Goal: Navigation & Orientation: Find specific page/section

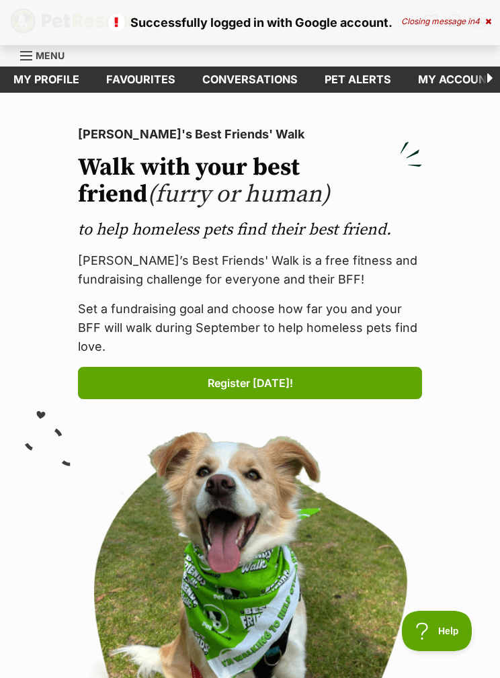
click at [454, 20] on div "Closing message in 4" at bounding box center [446, 21] width 90 height 9
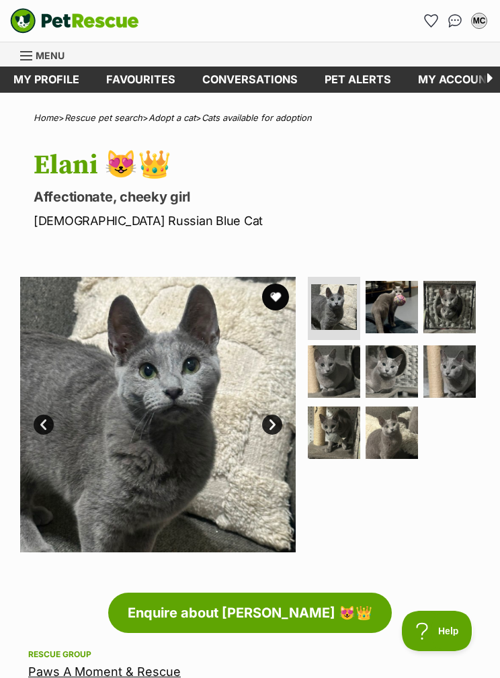
click at [278, 284] on button "favourite" at bounding box center [275, 297] width 27 height 27
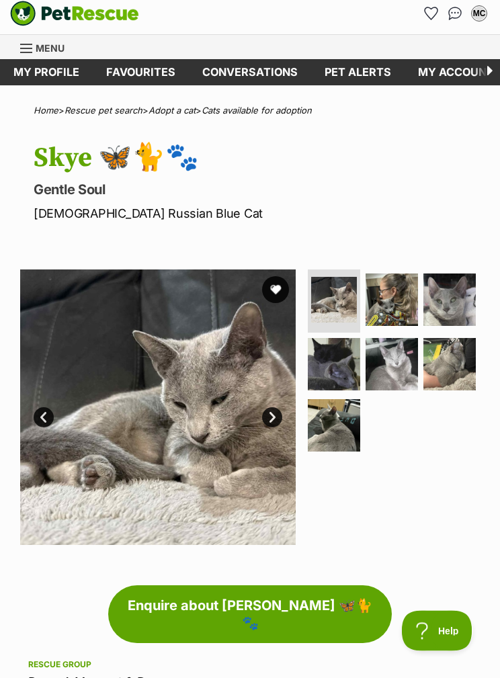
scroll to position [7, 0]
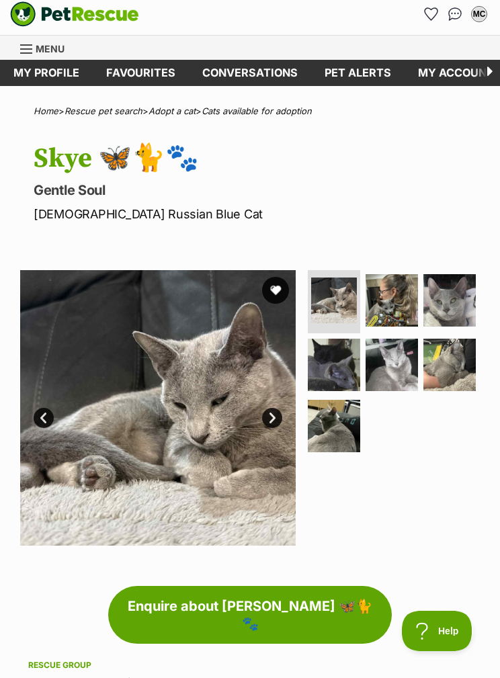
click at [284, 288] on button "favourite" at bounding box center [275, 290] width 27 height 27
click at [428, 296] on img at bounding box center [450, 300] width 52 height 52
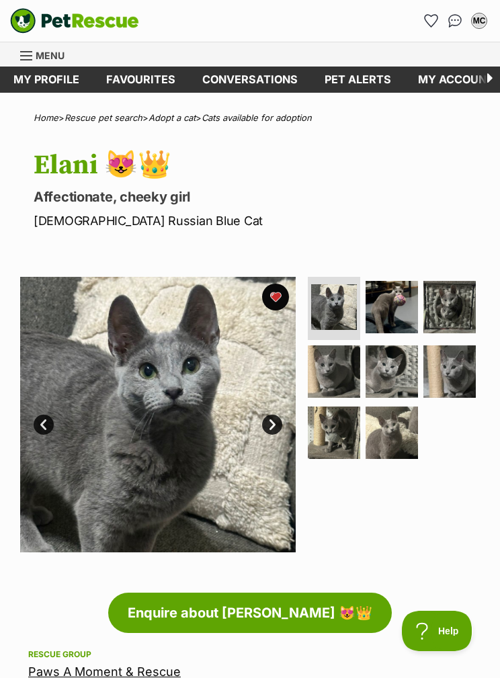
click at [397, 308] on img at bounding box center [392, 307] width 52 height 52
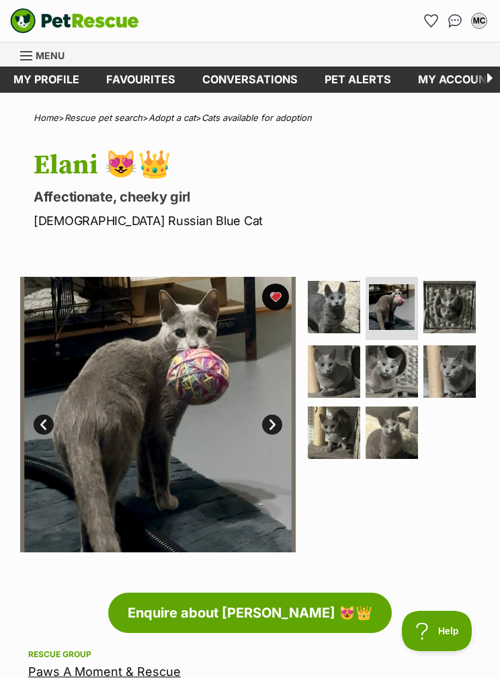
click at [344, 374] on img at bounding box center [334, 372] width 52 height 52
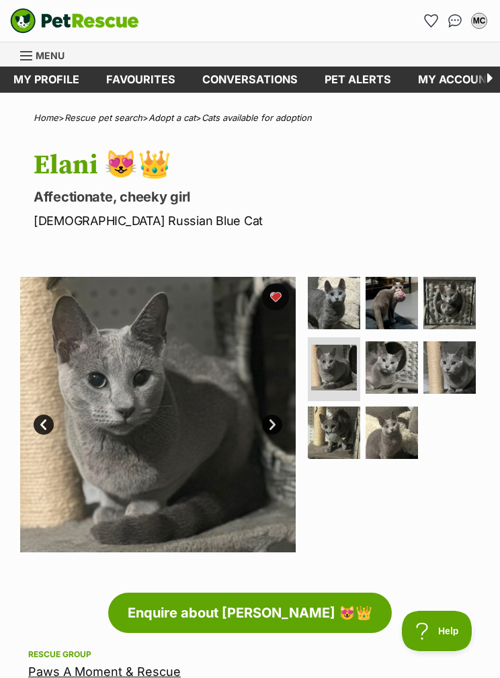
click at [391, 361] on img at bounding box center [392, 368] width 52 height 52
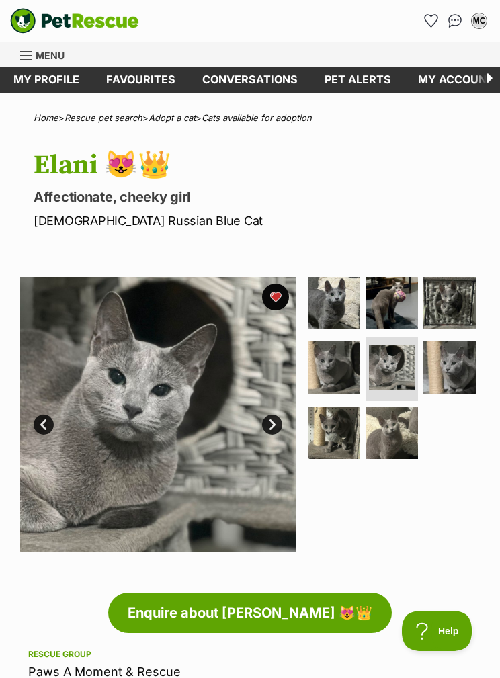
click at [437, 376] on img at bounding box center [450, 368] width 52 height 52
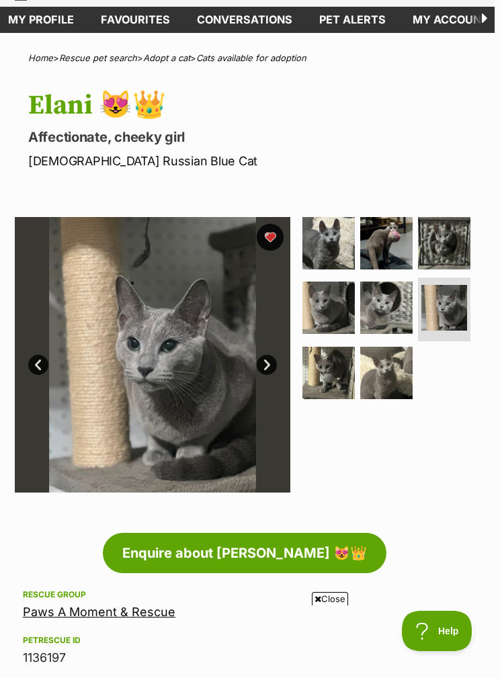
scroll to position [0, 5]
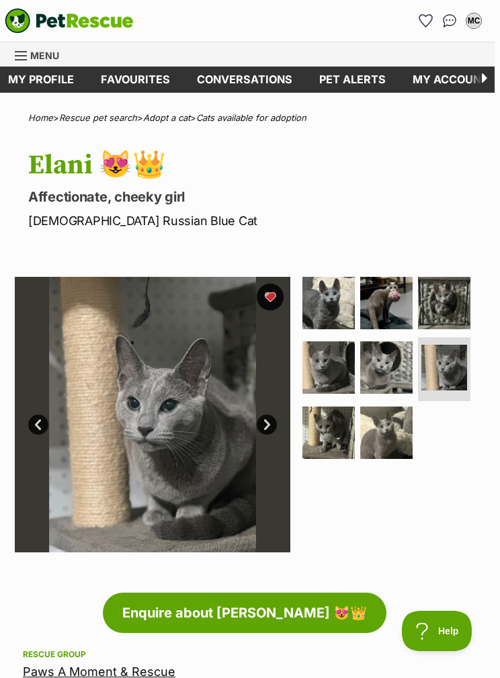
click at [389, 425] on img at bounding box center [386, 433] width 52 height 52
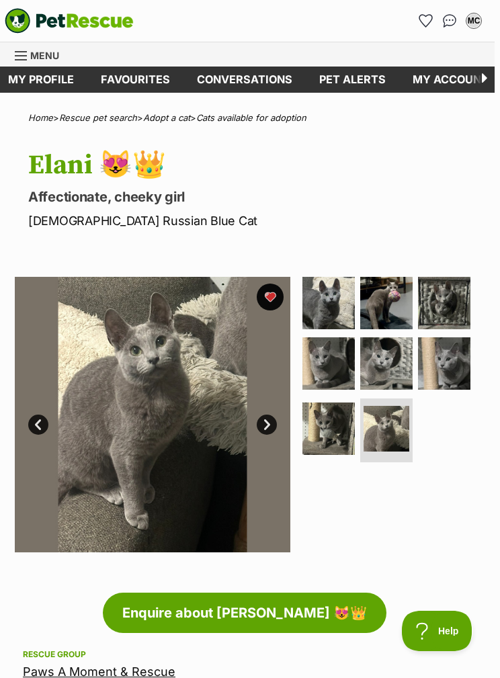
click at [335, 417] on img at bounding box center [329, 429] width 52 height 52
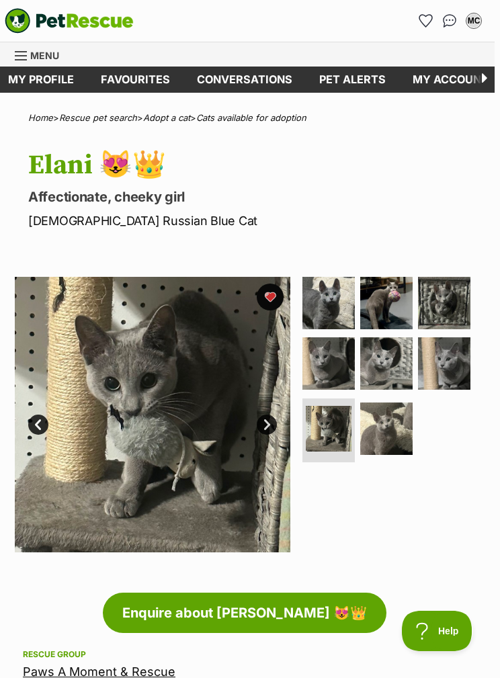
click at [440, 354] on img at bounding box center [444, 363] width 52 height 52
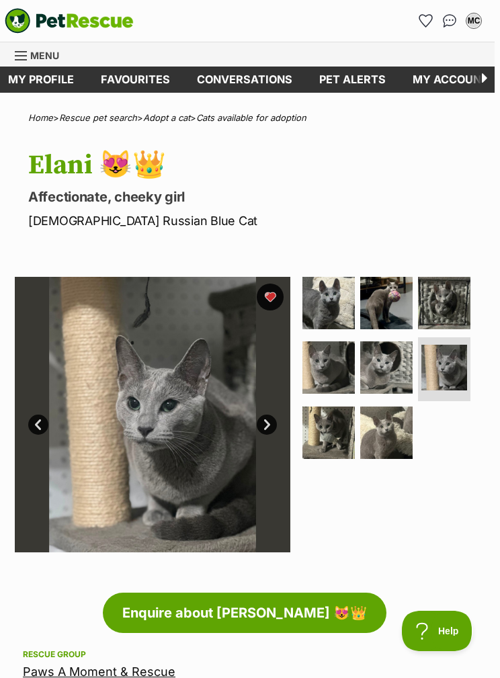
click at [376, 355] on img at bounding box center [386, 368] width 52 height 52
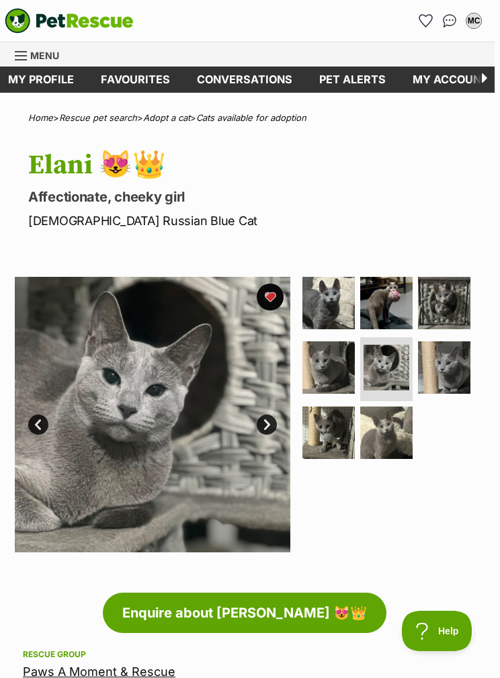
click at [335, 369] on img at bounding box center [329, 368] width 52 height 52
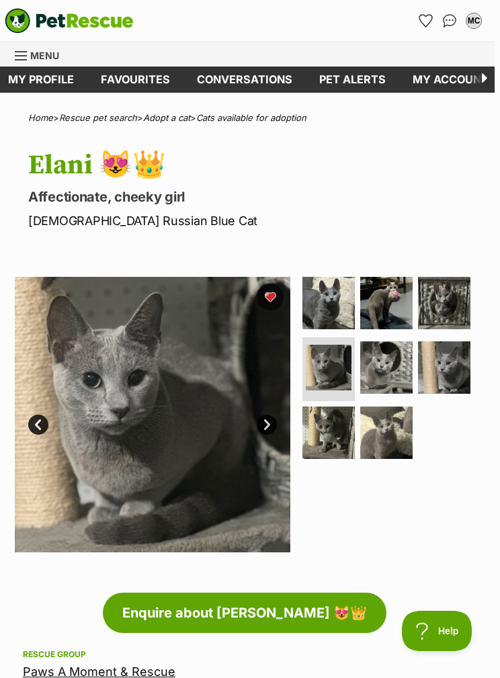
click at [433, 300] on img at bounding box center [444, 303] width 52 height 52
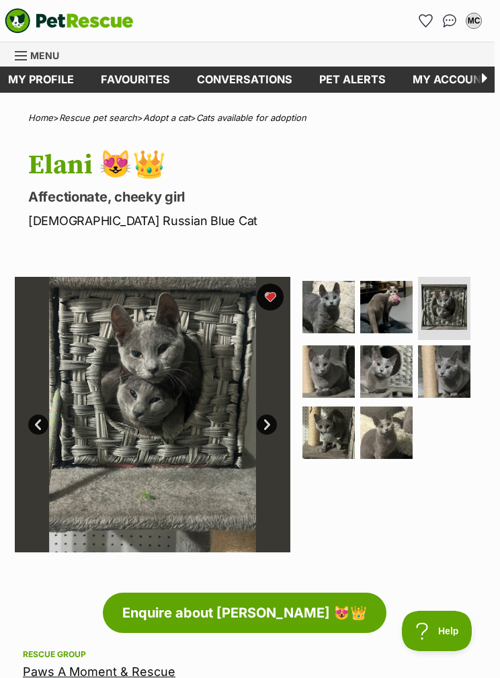
click at [376, 315] on img at bounding box center [386, 307] width 52 height 52
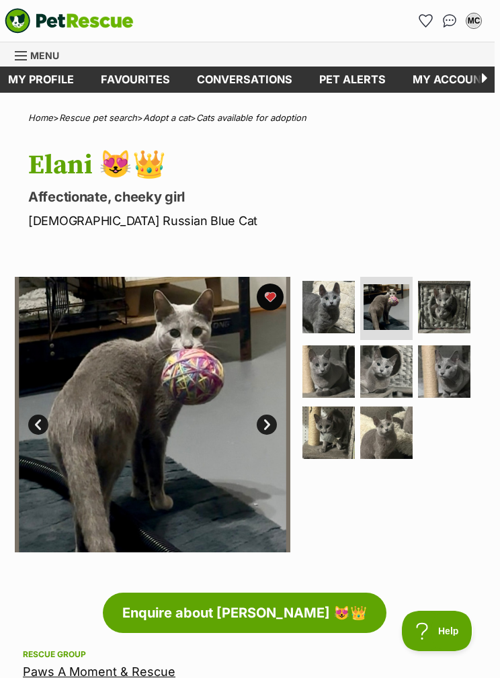
click at [338, 319] on img at bounding box center [329, 307] width 52 height 52
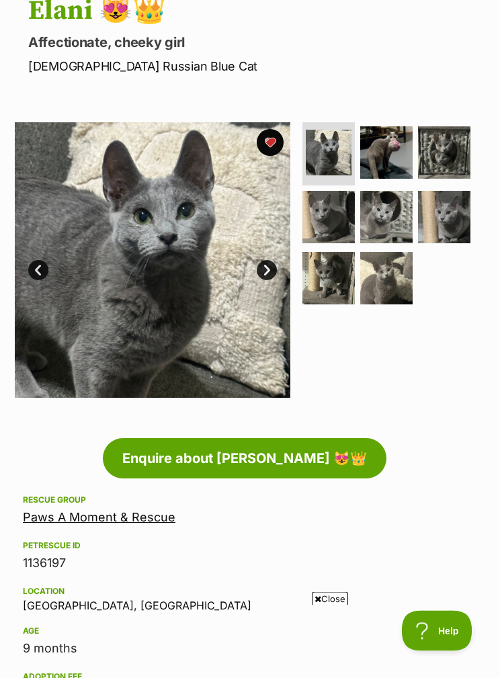
scroll to position [155, 5]
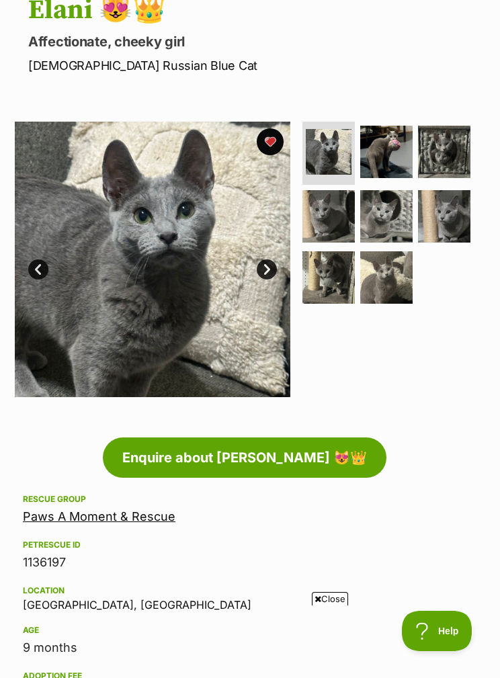
click at [127, 520] on link "Paws A Moment & Rescue" at bounding box center [99, 517] width 153 height 14
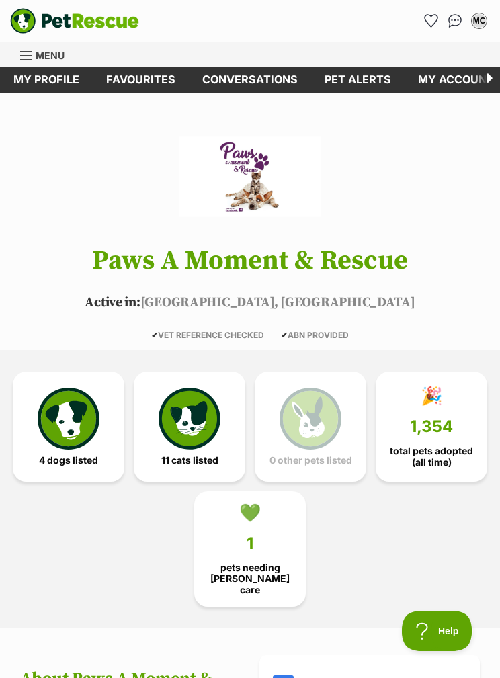
click at [214, 403] on img at bounding box center [190, 419] width 62 height 62
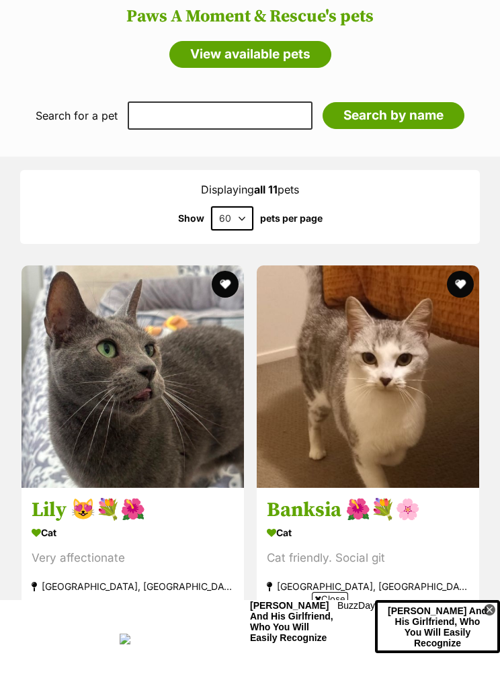
click at [56, 509] on h3 "Lily 😻💐🌺" at bounding box center [133, 510] width 202 height 26
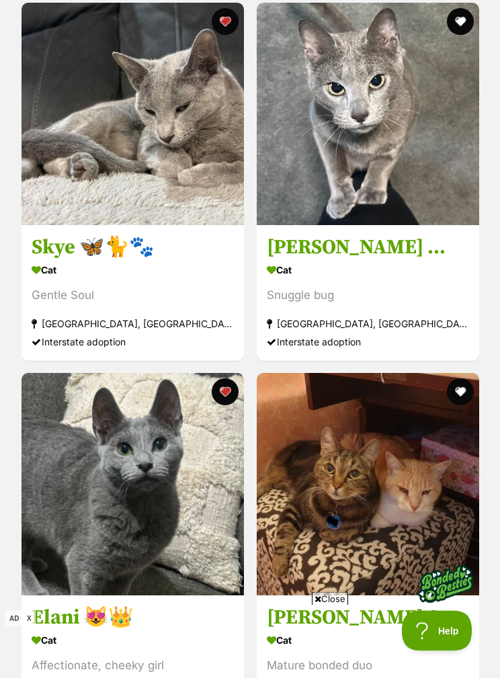
scroll to position [2099, 0]
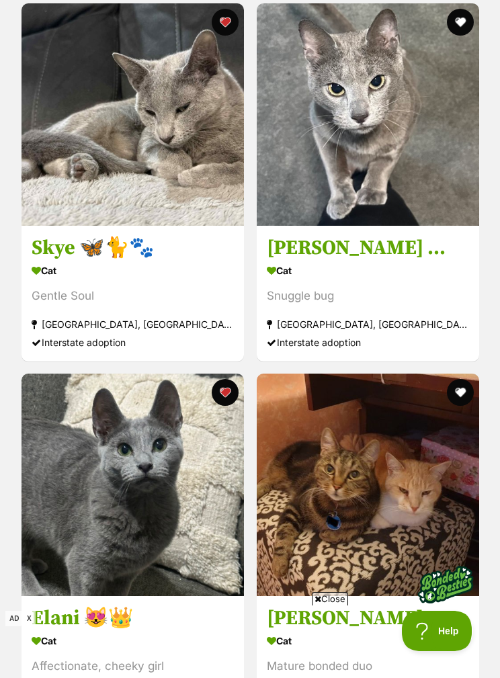
click at [188, 239] on h3 "Skye 🦋🐈🐾" at bounding box center [133, 248] width 202 height 26
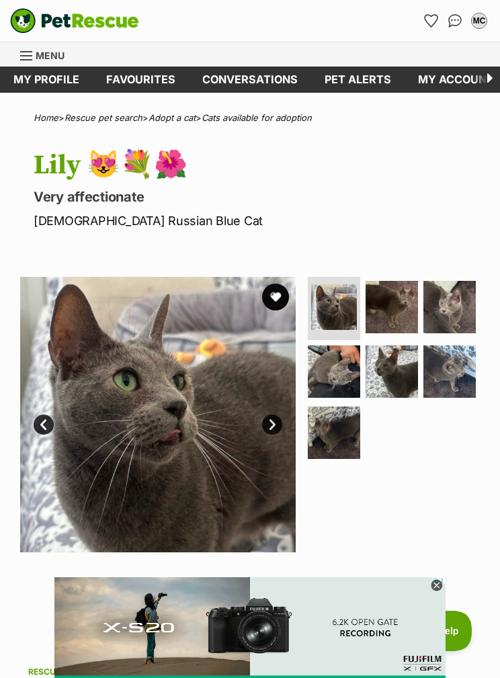
click at [280, 286] on button "favourite" at bounding box center [275, 297] width 27 height 27
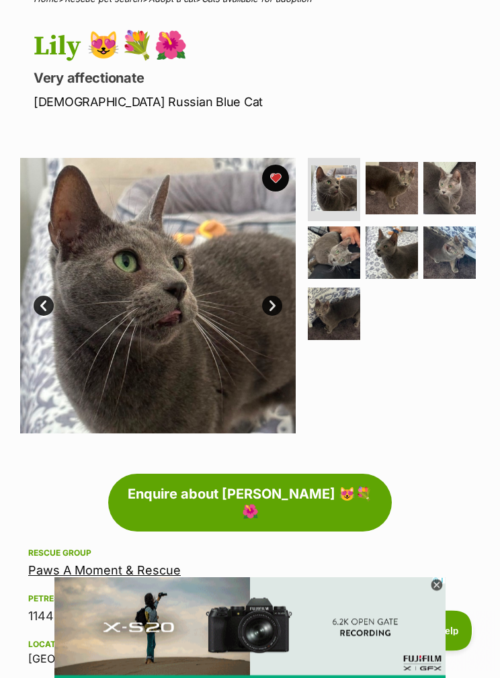
scroll to position [91, 0]
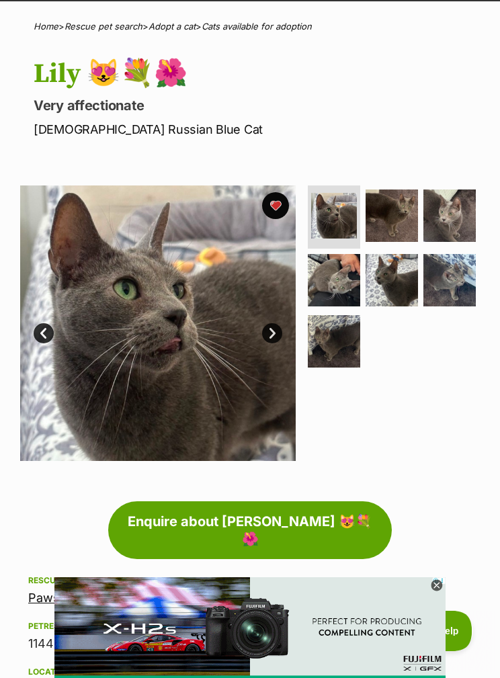
click at [392, 204] on img at bounding box center [392, 216] width 52 height 52
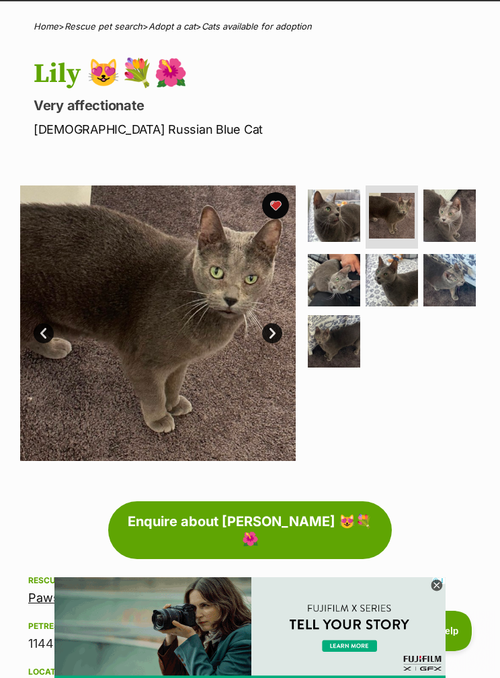
click at [452, 202] on img at bounding box center [450, 216] width 52 height 52
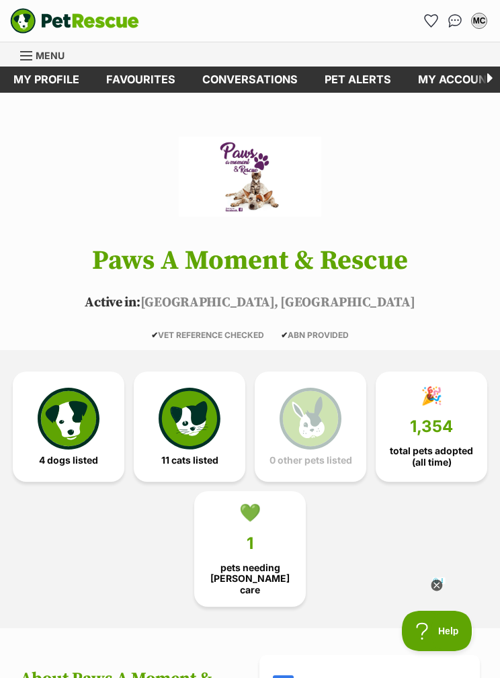
click at [435, 24] on icon "Favourites" at bounding box center [431, 20] width 14 height 13
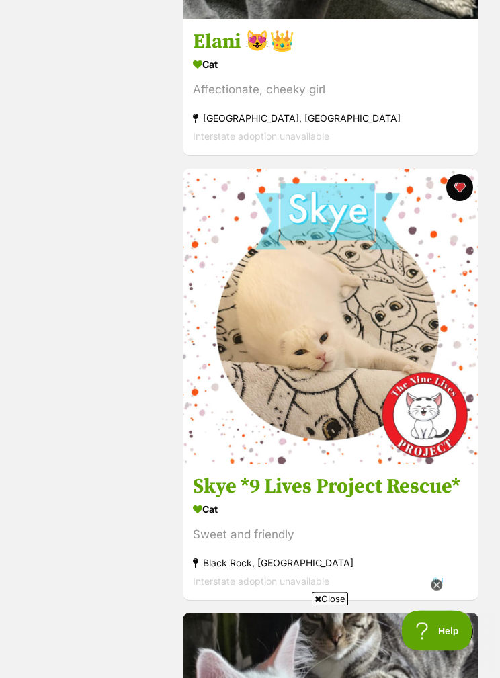
scroll to position [1460, 0]
click at [446, 638] on button "favourite" at bounding box center [459, 631] width 27 height 27
click at [440, 592] on icon at bounding box center [436, 585] width 11 height 11
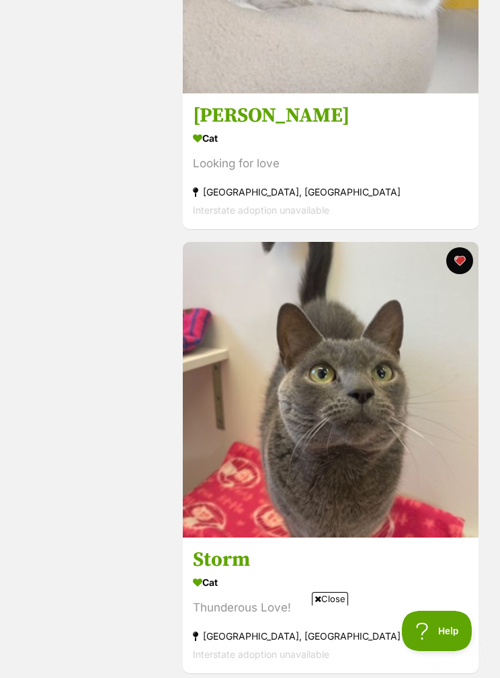
scroll to position [3329, 0]
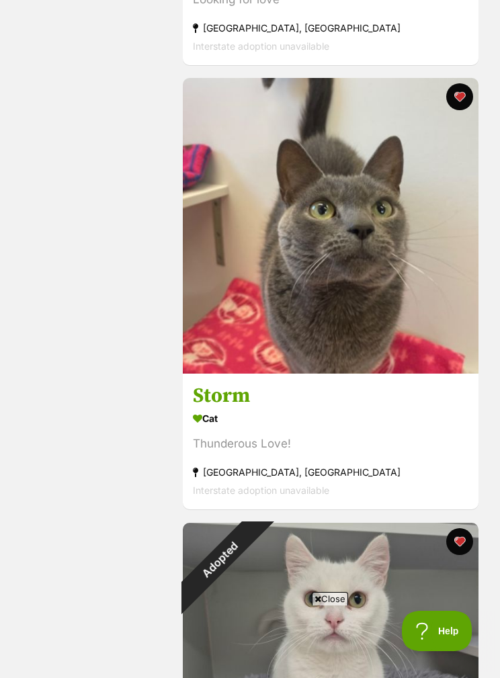
click at [241, 406] on h3 "Storm" at bounding box center [331, 397] width 276 height 26
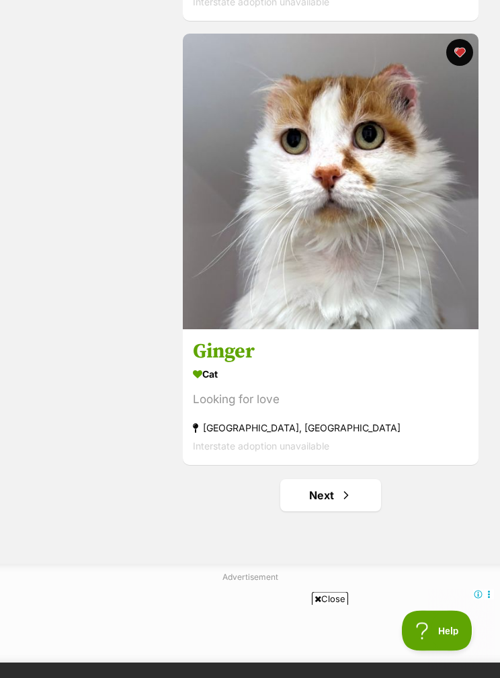
scroll to position [8708, 0]
click at [357, 506] on link "Next" at bounding box center [330, 495] width 101 height 32
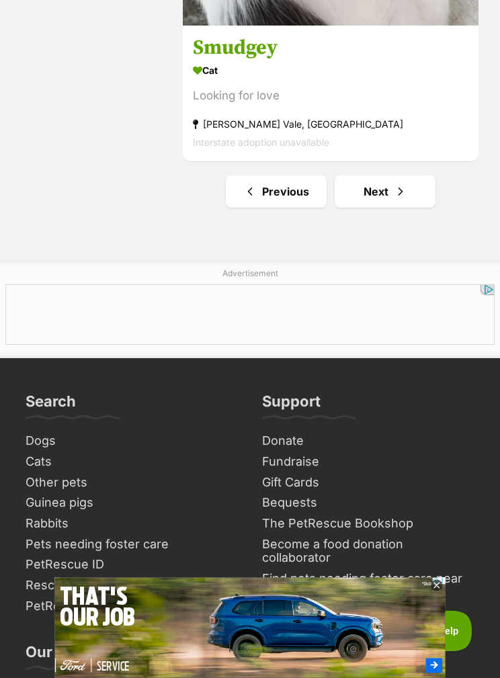
click at [385, 199] on link "Next" at bounding box center [385, 191] width 101 height 32
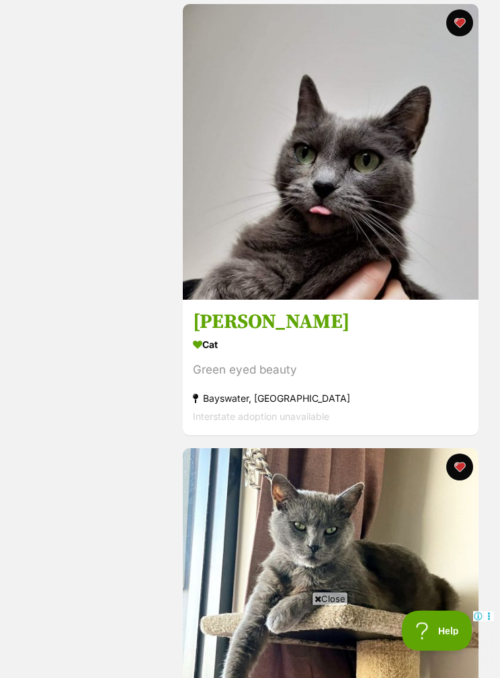
scroll to position [4737, 0]
click at [229, 344] on div "Cat" at bounding box center [331, 344] width 276 height 19
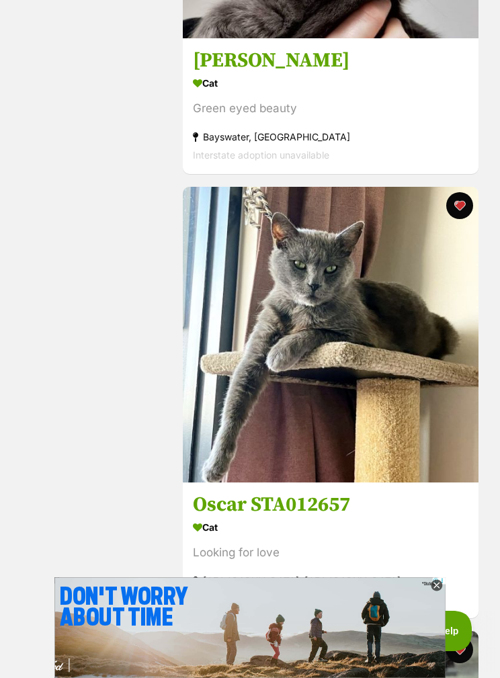
scroll to position [0, 0]
click at [315, 514] on h3 "Oscar STA012657" at bounding box center [331, 505] width 276 height 26
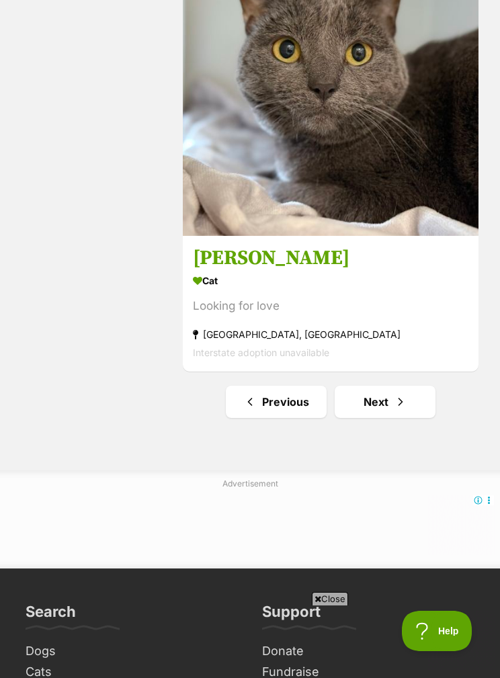
scroll to position [8810, 0]
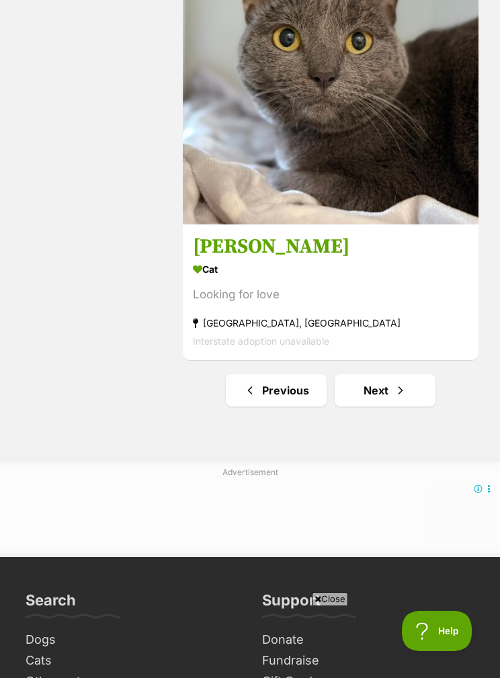
click at [401, 399] on span "Next page" at bounding box center [400, 391] width 13 height 16
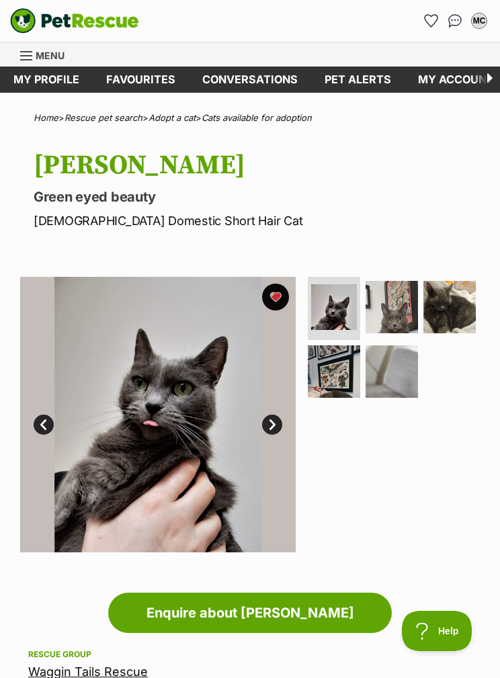
click at [391, 307] on img at bounding box center [392, 307] width 52 height 52
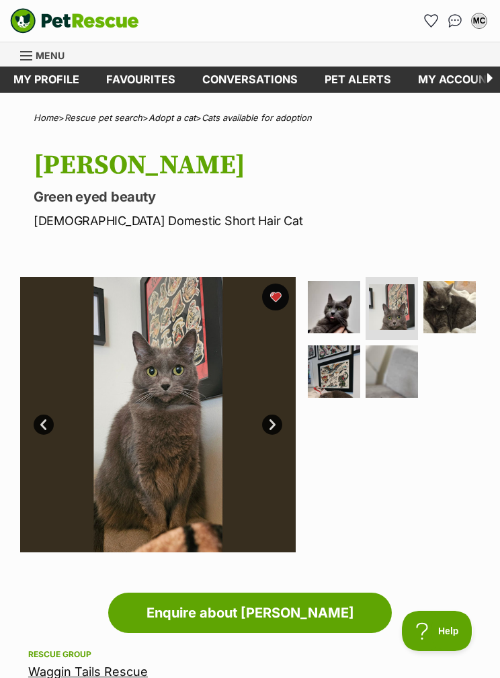
click at [440, 310] on img at bounding box center [450, 307] width 52 height 52
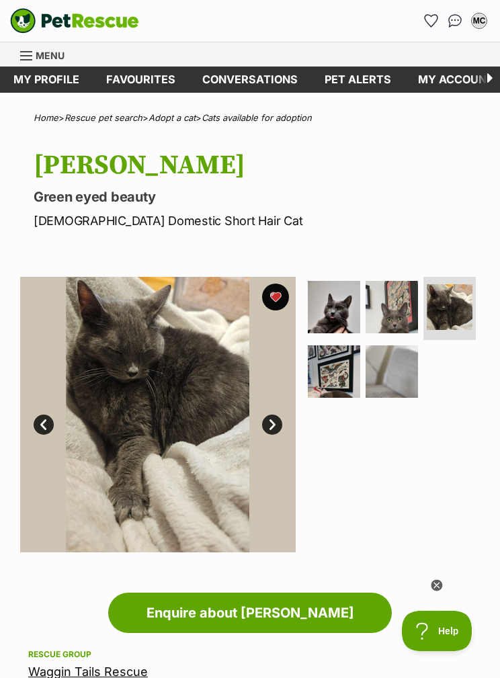
click at [344, 374] on img at bounding box center [334, 372] width 52 height 52
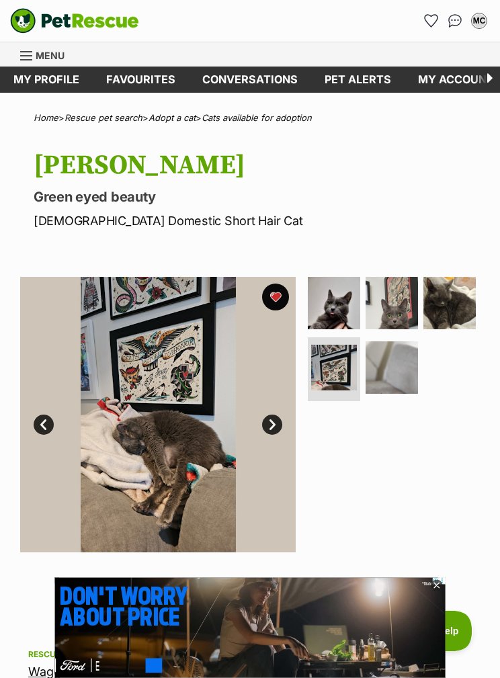
click at [417, 310] on img at bounding box center [392, 303] width 52 height 52
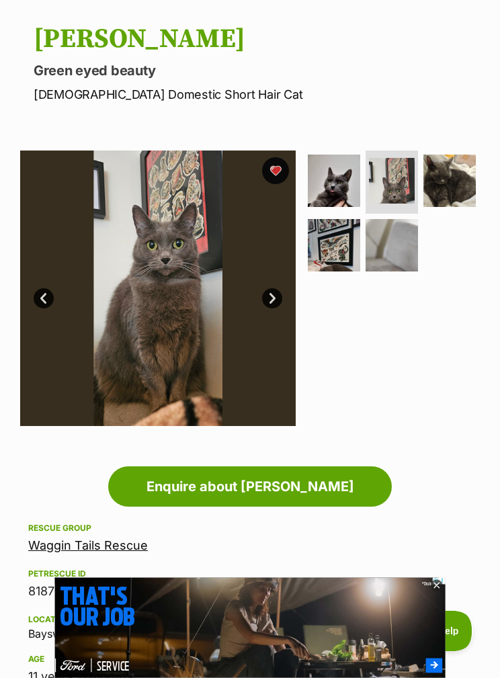
scroll to position [72, 0]
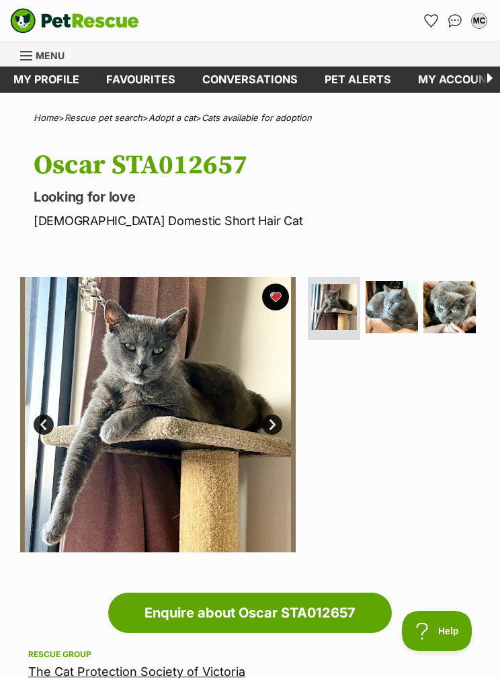
click at [389, 311] on img at bounding box center [392, 307] width 52 height 52
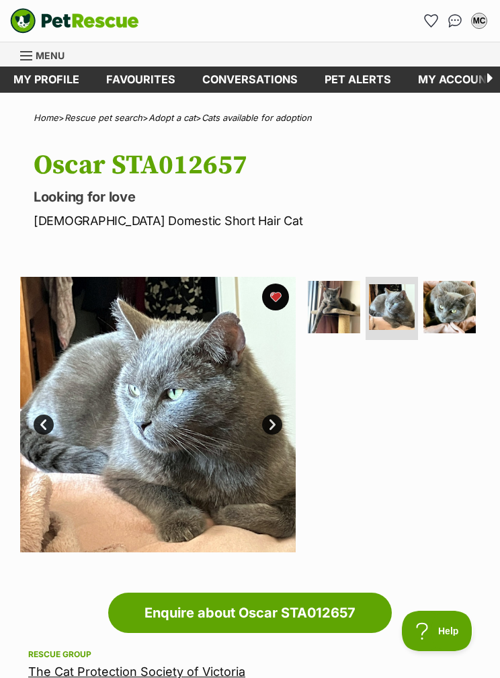
click at [455, 318] on img at bounding box center [450, 307] width 52 height 52
